Goal: Information Seeking & Learning: Learn about a topic

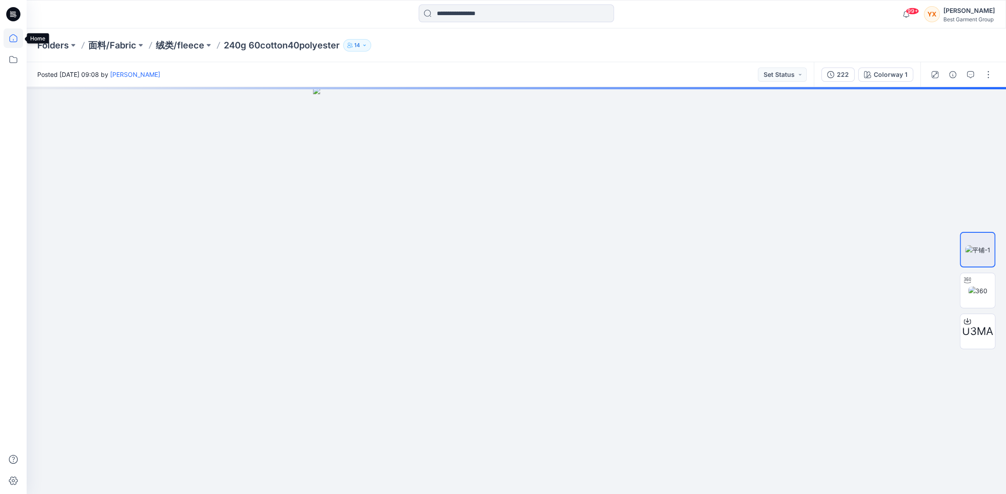
click at [9, 40] on icon at bounding box center [13, 38] width 8 height 8
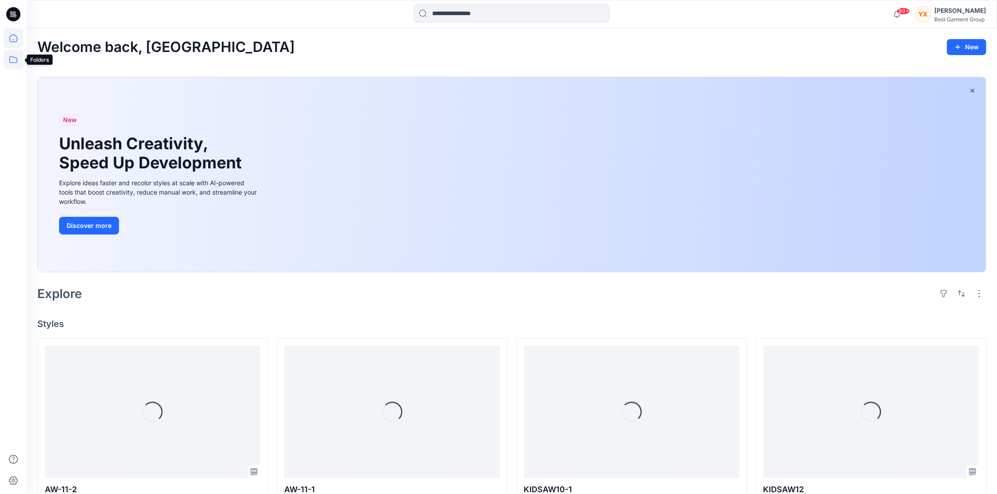
click at [16, 58] on icon at bounding box center [14, 60] width 20 height 20
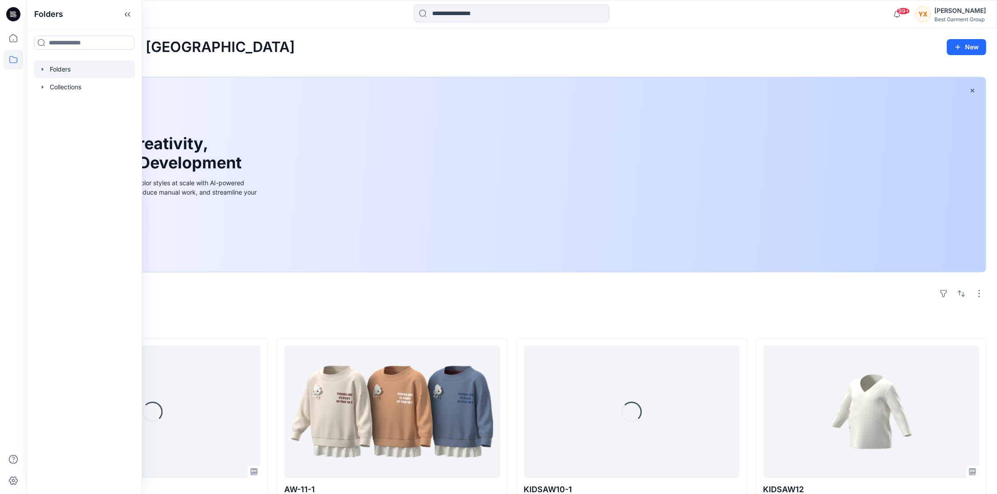
click at [81, 73] on div at bounding box center [84, 69] width 101 height 18
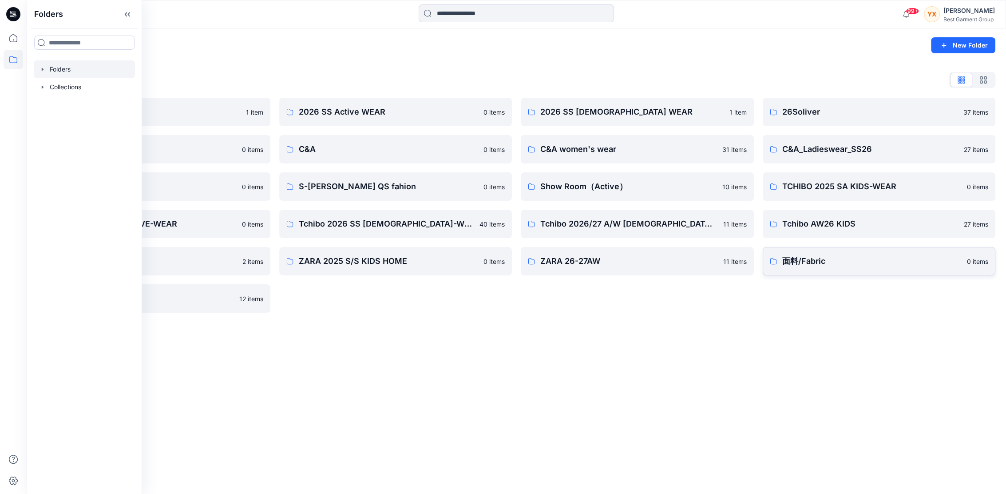
click at [872, 263] on p "面料/Fabric" at bounding box center [873, 261] width 180 height 12
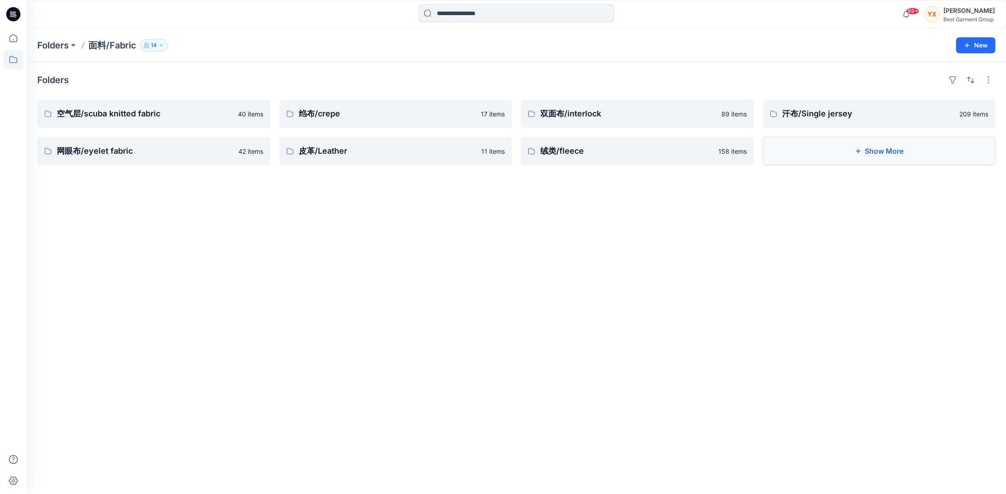
click at [843, 155] on button "Show More" at bounding box center [879, 151] width 233 height 28
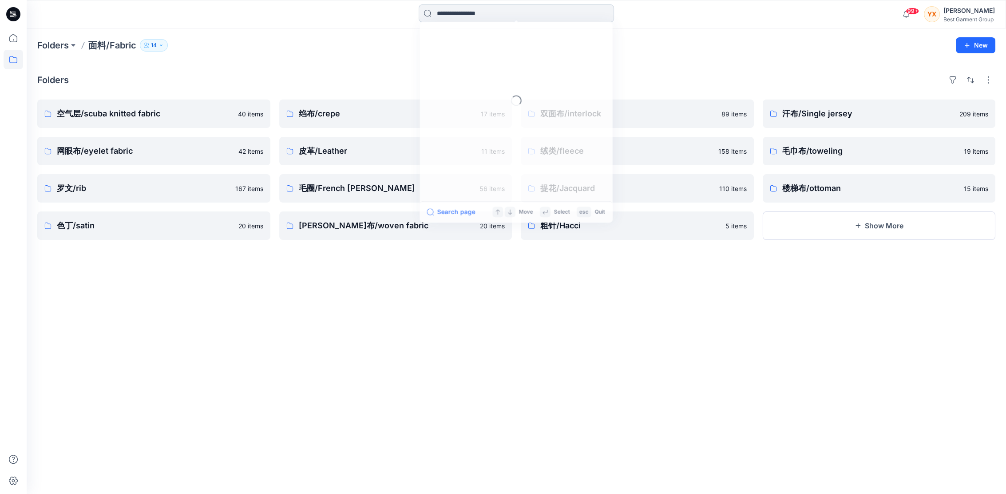
click at [442, 12] on input at bounding box center [516, 13] width 195 height 18
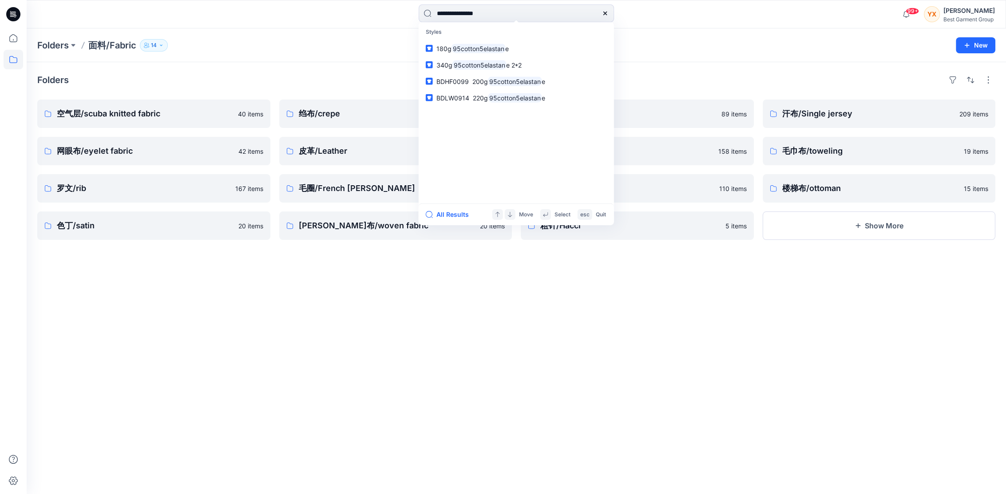
type input "**********"
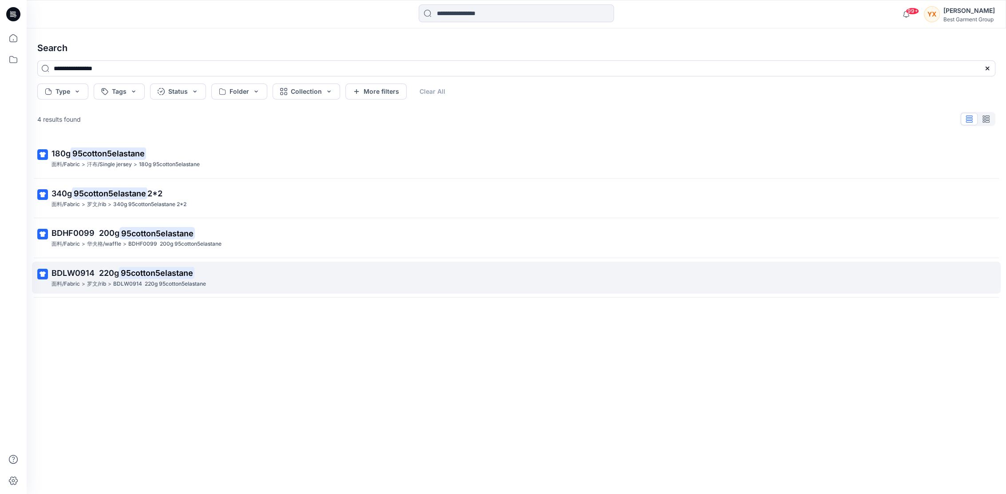
click at [267, 280] on div "面料/Fabric > 罗文/rib > BDLW0914 220g 95cotton5elastane" at bounding box center [516, 283] width 928 height 9
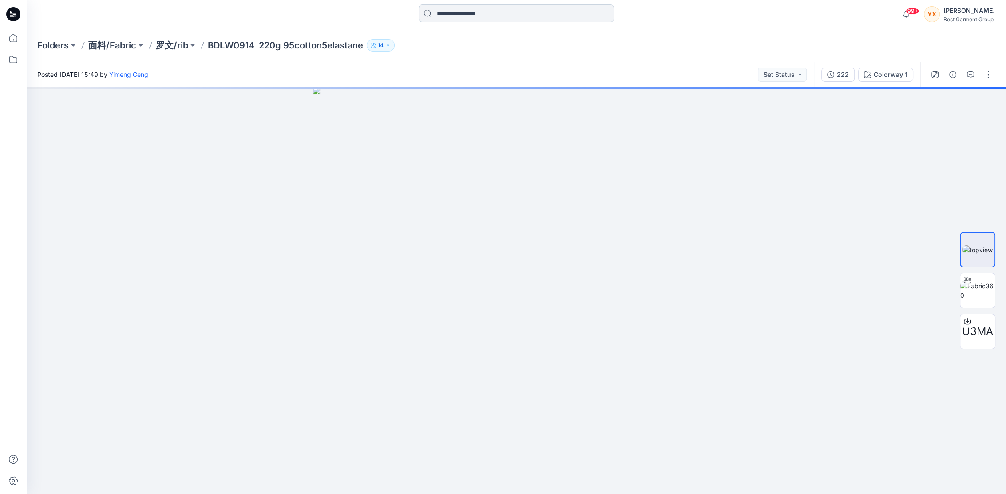
click at [450, 11] on input at bounding box center [516, 13] width 195 height 18
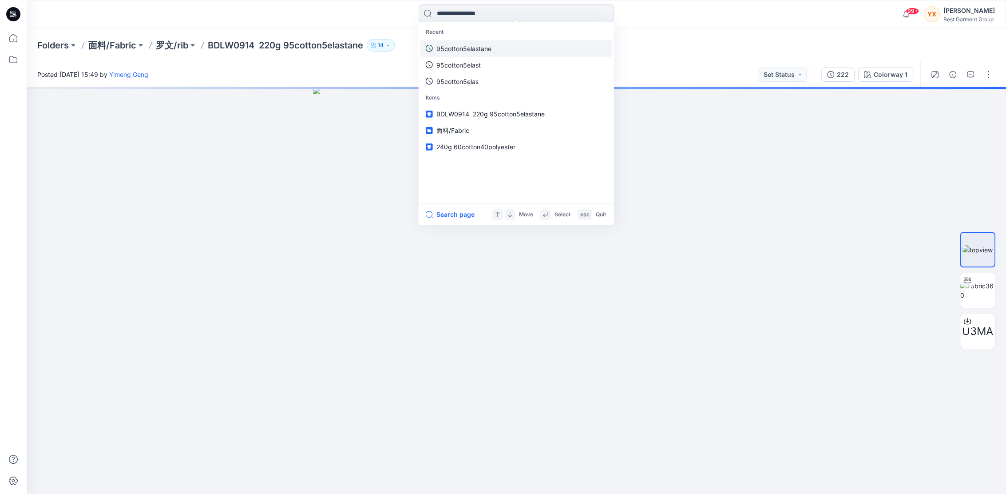
click at [476, 48] on p "95cotton5elastane" at bounding box center [464, 48] width 55 height 9
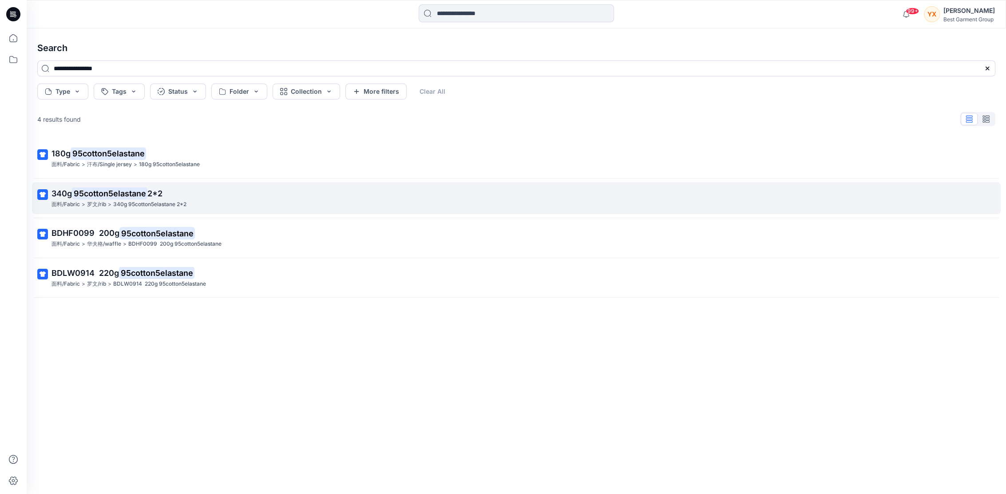
click at [246, 188] on p "340g 95cotton5elastane 2*2" at bounding box center [516, 193] width 928 height 12
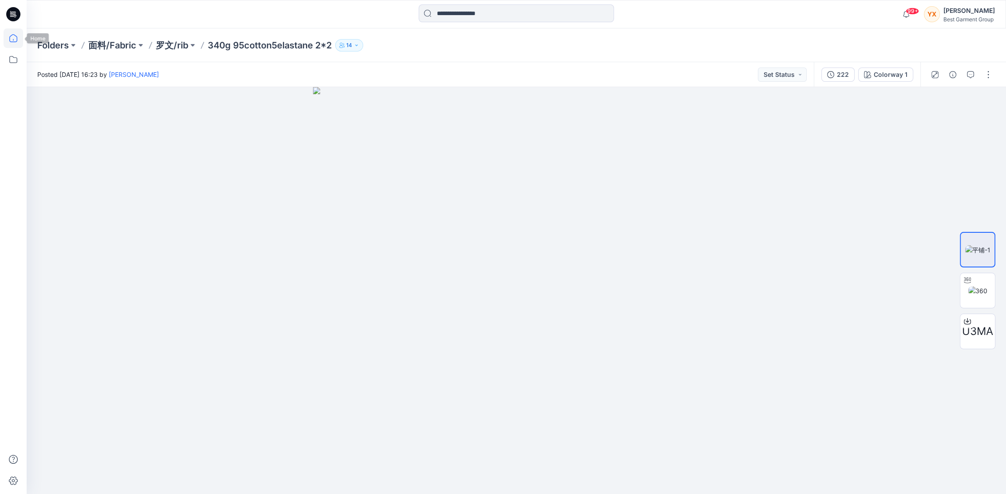
click at [15, 39] on icon at bounding box center [14, 38] width 20 height 20
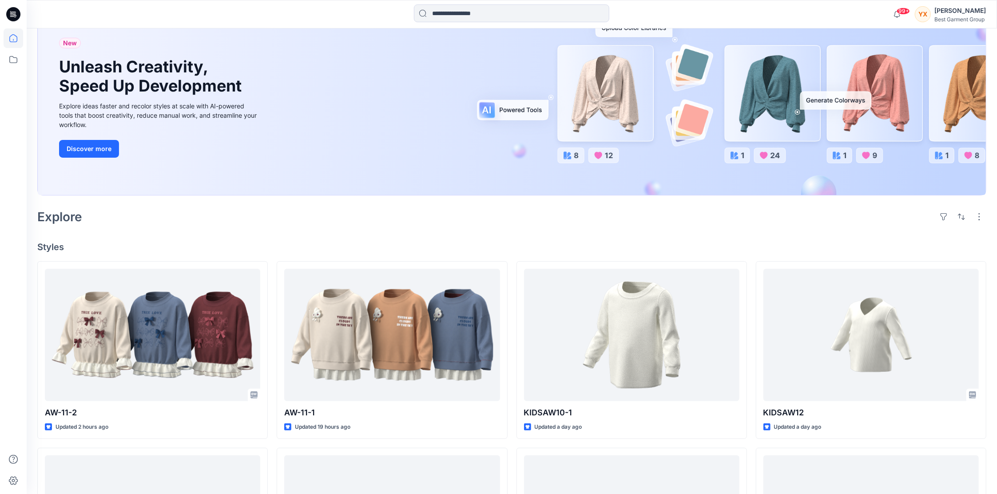
scroll to position [82, 0]
